Goal: Find contact information: Obtain details needed to contact an individual or organization

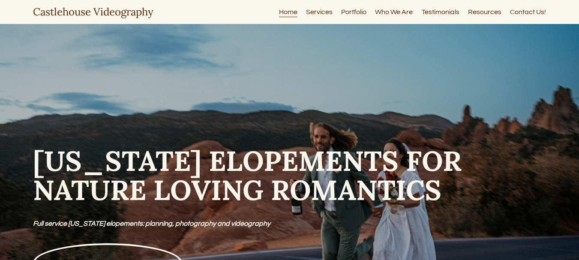
click at [325, 14] on link "Services" at bounding box center [319, 12] width 27 height 12
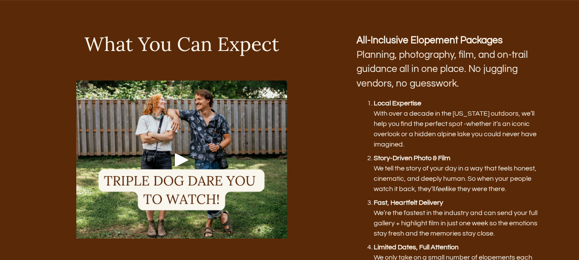
scroll to position [343, 0]
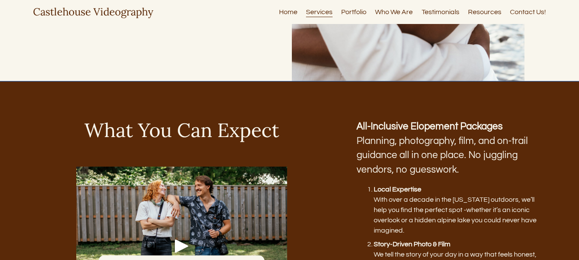
click at [532, 10] on link "Contact Us!" at bounding box center [528, 12] width 36 height 12
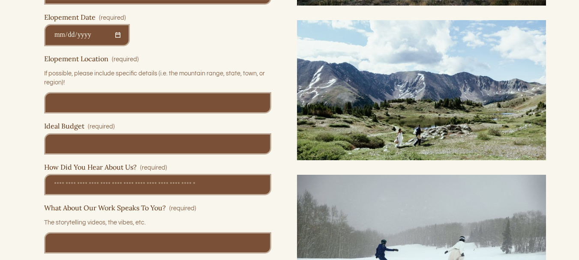
scroll to position [815, 0]
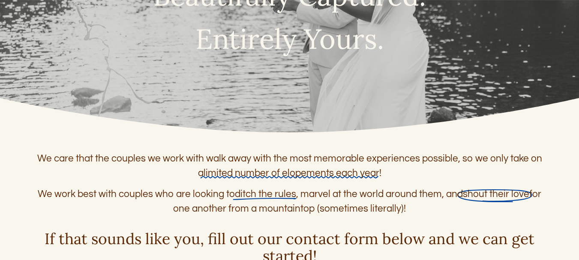
scroll to position [214, 0]
